Goal: Task Accomplishment & Management: Use online tool/utility

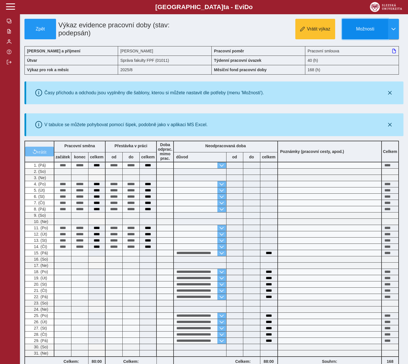
click at [374, 31] on span "Možnosti" at bounding box center [365, 28] width 37 height 5
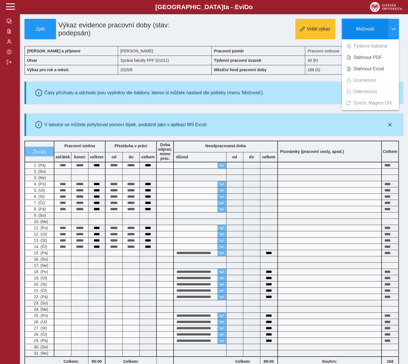
click at [374, 31] on span "Možnosti" at bounding box center [365, 28] width 37 height 5
click at [214, 103] on div "Časy příchodu a odchodu jsou vyplněny dle šablony, kterou si můžete nastavit dl…" at bounding box center [213, 92] width 379 height 23
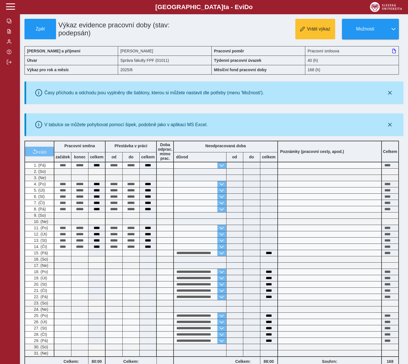
scroll to position [108, 0]
click at [366, 22] on button "Možnosti" at bounding box center [365, 29] width 46 height 20
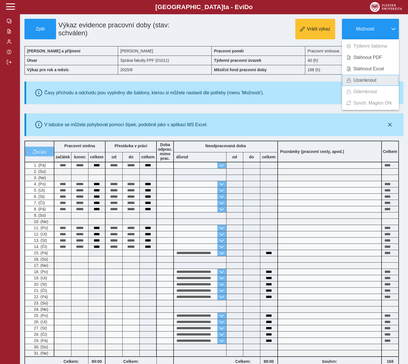
click at [369, 80] on span "Uzamknout" at bounding box center [364, 80] width 23 height 5
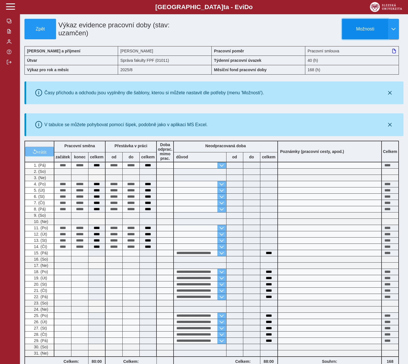
click at [374, 29] on span "Možnosti" at bounding box center [365, 28] width 37 height 5
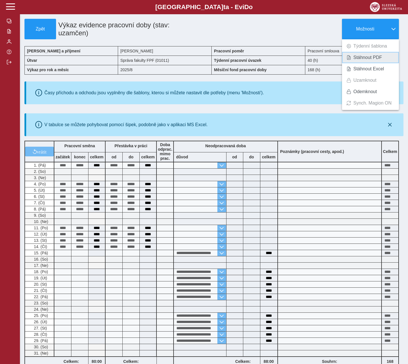
click at [376, 57] on span "Stáhnout PDF" at bounding box center [367, 57] width 29 height 5
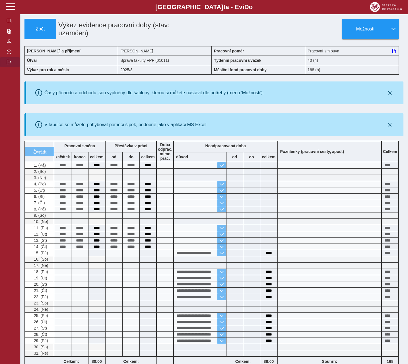
click at [7, 64] on span "button" at bounding box center [9, 62] width 5 height 5
